Goal: Task Accomplishment & Management: Complete application form

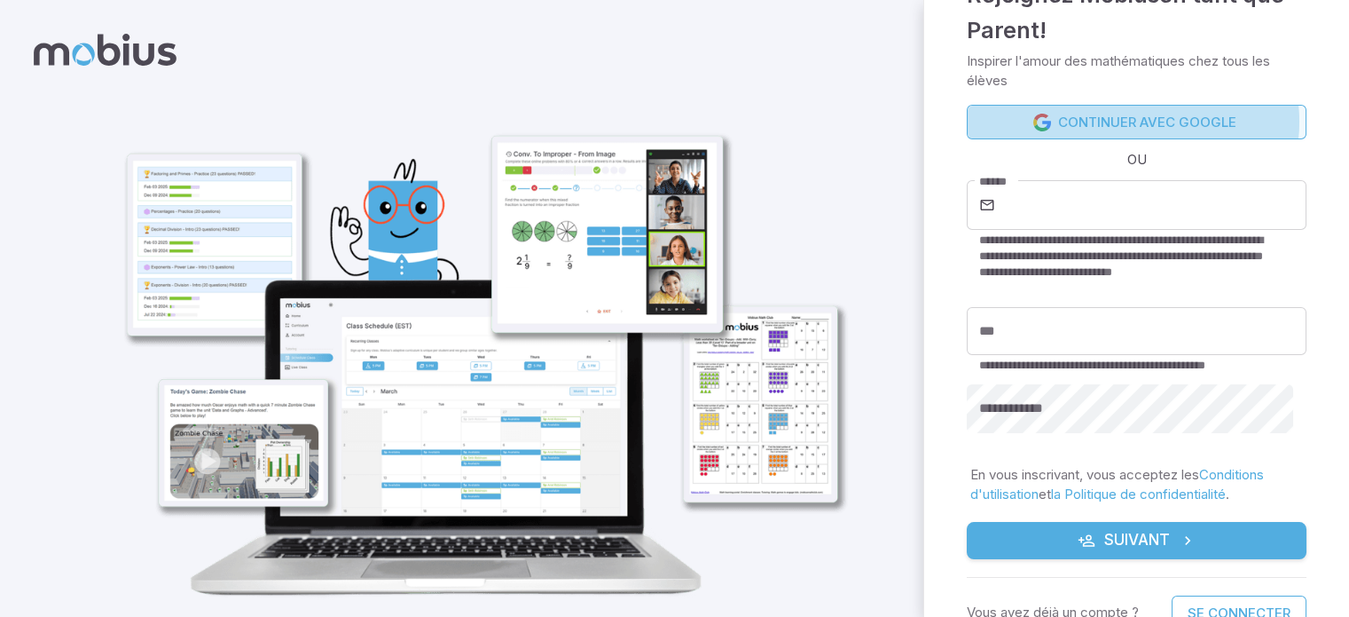
click at [1132, 122] on font "Continuer avec Google" at bounding box center [1147, 122] width 178 height 17
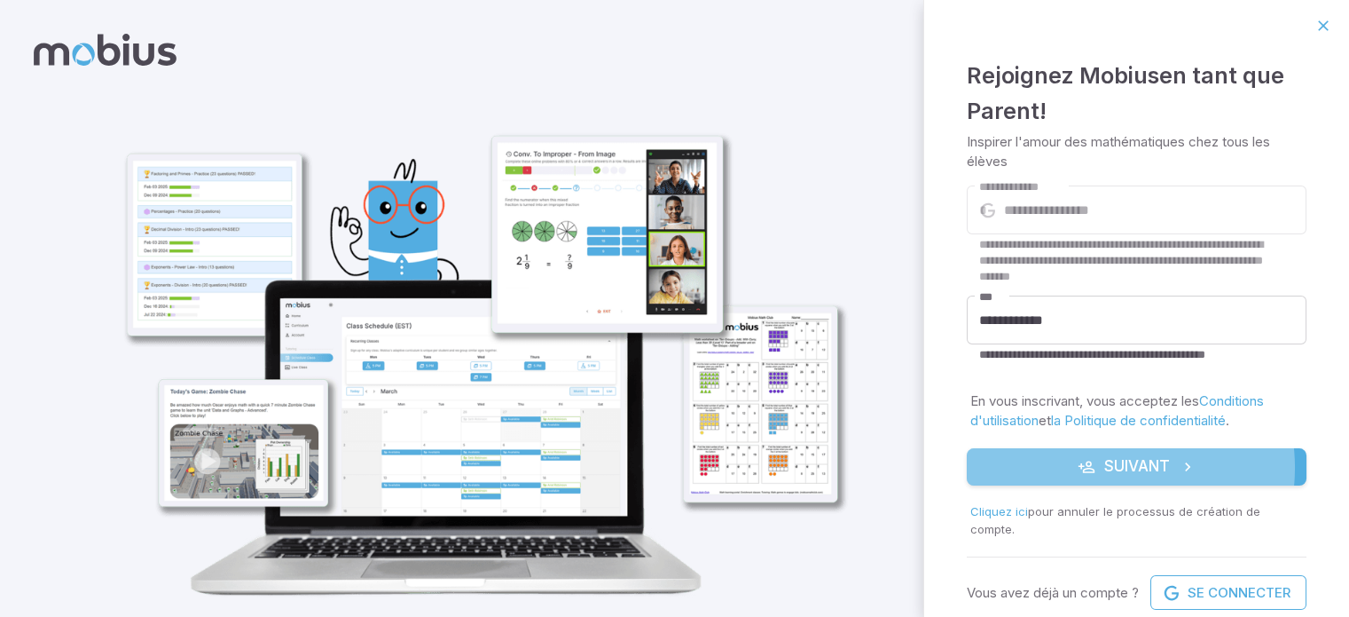
click at [1105, 465] on font "Suivant" at bounding box center [1138, 466] width 66 height 18
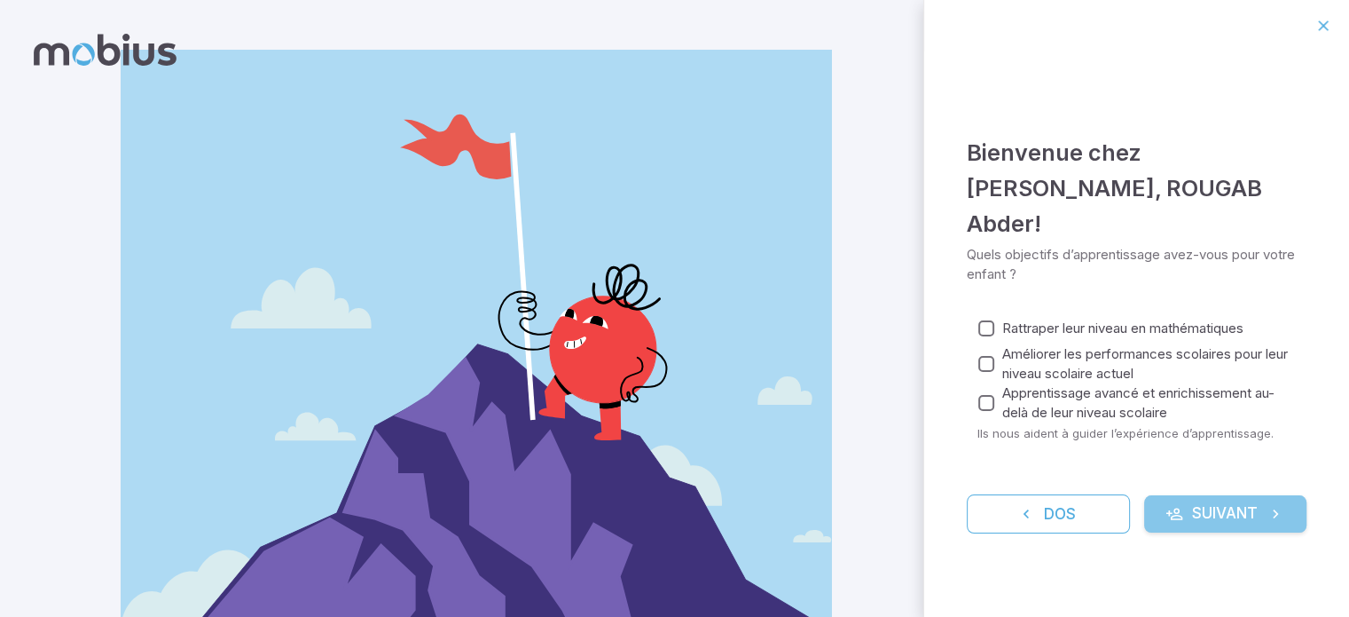
click at [1220, 504] on font "Suivant" at bounding box center [1225, 513] width 66 height 18
